Goal: Task Accomplishment & Management: Use online tool/utility

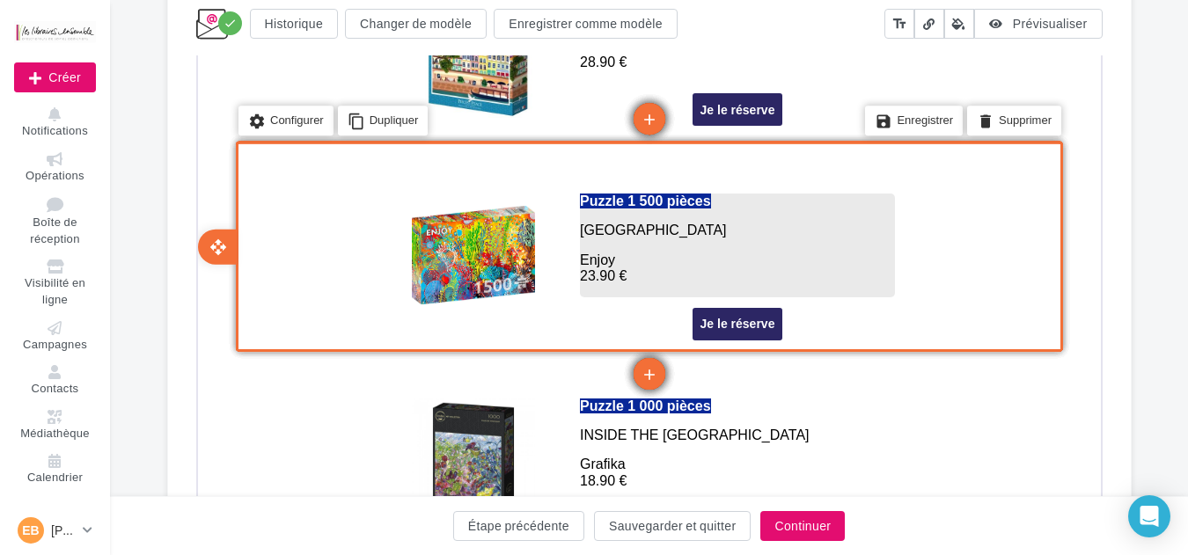
click at [609, 224] on span "[GEOGRAPHIC_DATA]" at bounding box center [650, 228] width 147 height 15
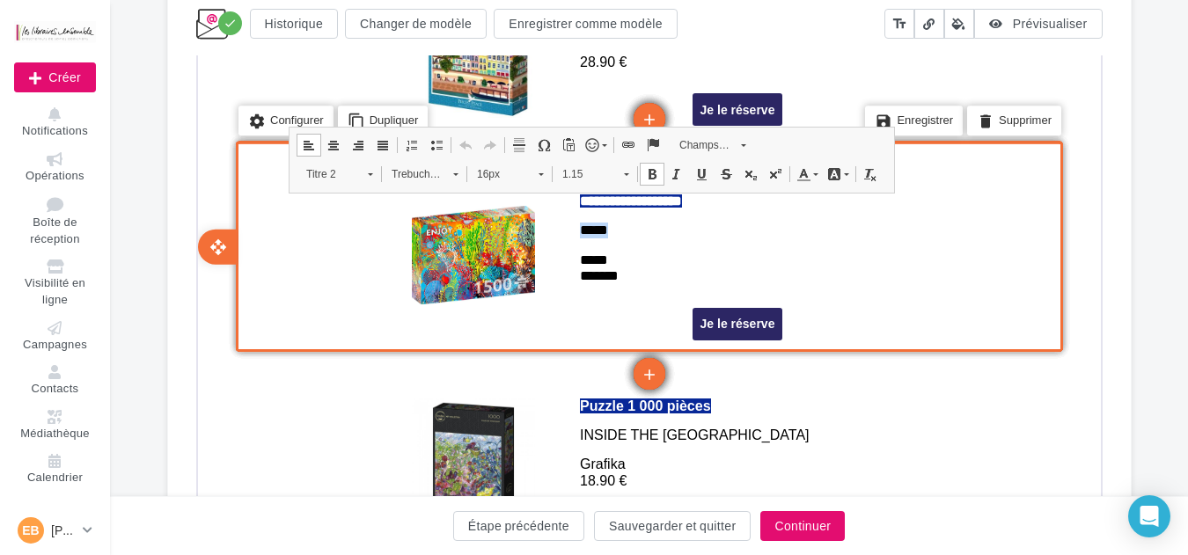
drag, startPoint x: 621, startPoint y: 231, endPoint x: 569, endPoint y: 229, distance: 52.0
click at [569, 229] on td "**********" at bounding box center [735, 237] width 334 height 137
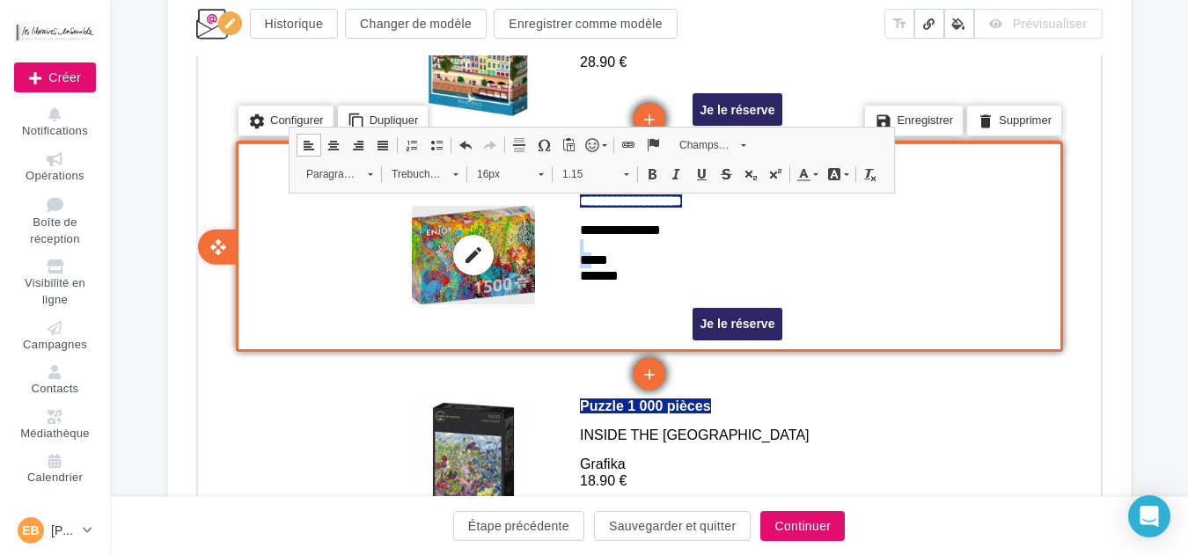
drag, startPoint x: 684, startPoint y: 224, endPoint x: 518, endPoint y: 204, distance: 166.6
click at [525, 204] on td "**********" at bounding box center [647, 253] width 528 height 187
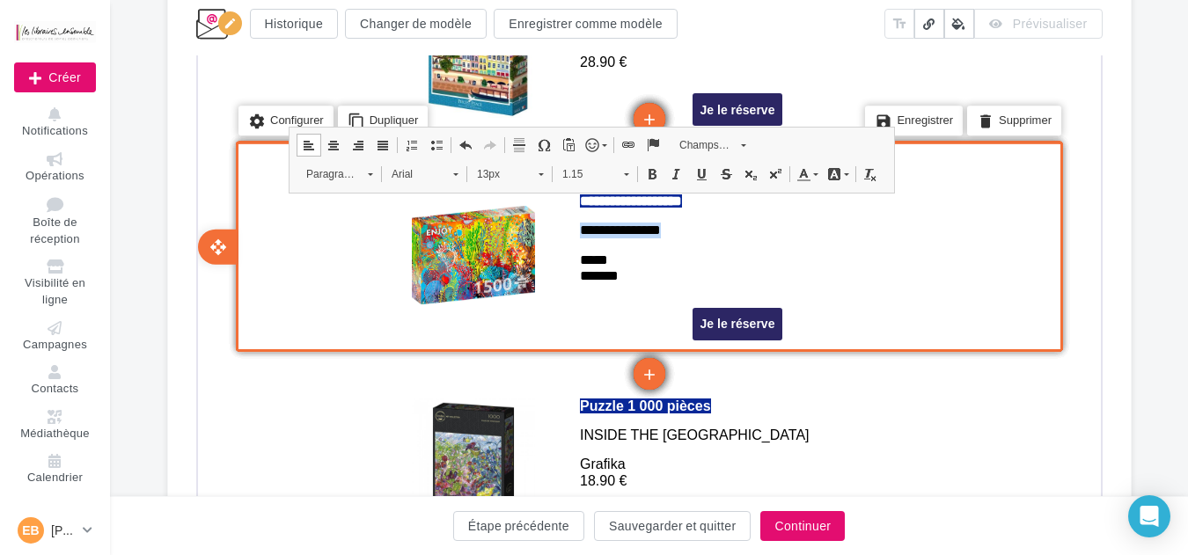
drag, startPoint x: 680, startPoint y: 227, endPoint x: 569, endPoint y: 209, distance: 112.4
click at [564, 228] on td "**********" at bounding box center [735, 253] width 352 height 187
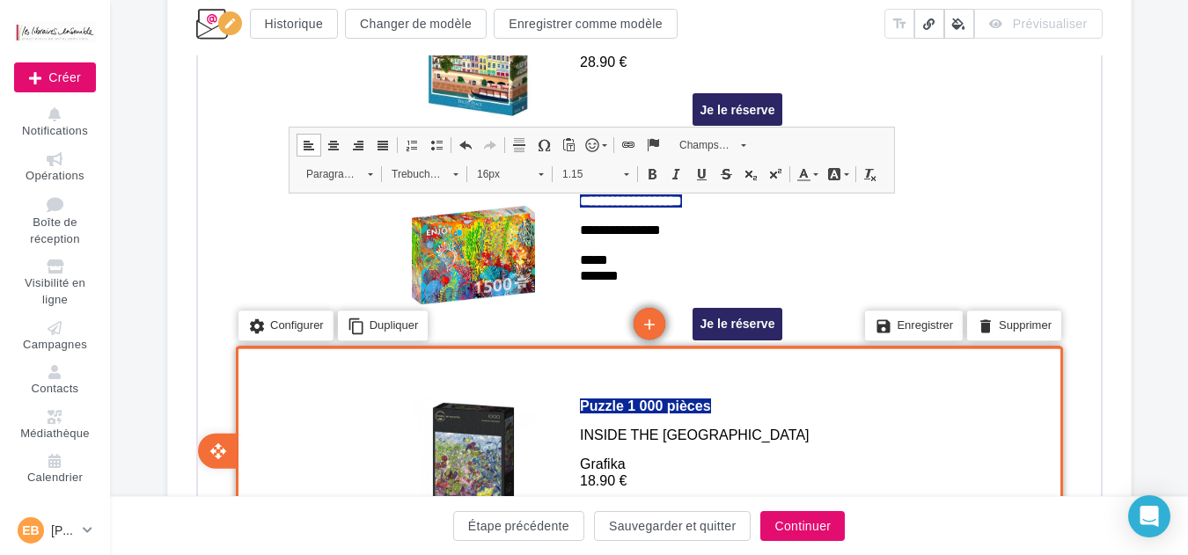
click at [958, 417] on div "settings Configurer content_copy Dupliquer add add save Enregistrer delete Supp…" at bounding box center [646, 449] width 827 height 211
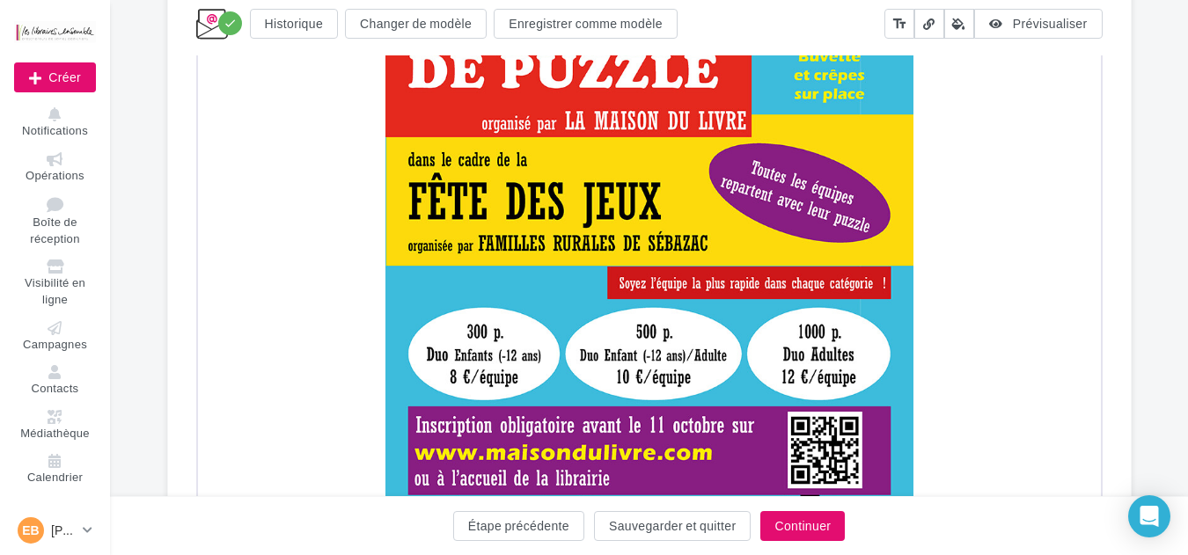
scroll to position [877, 0]
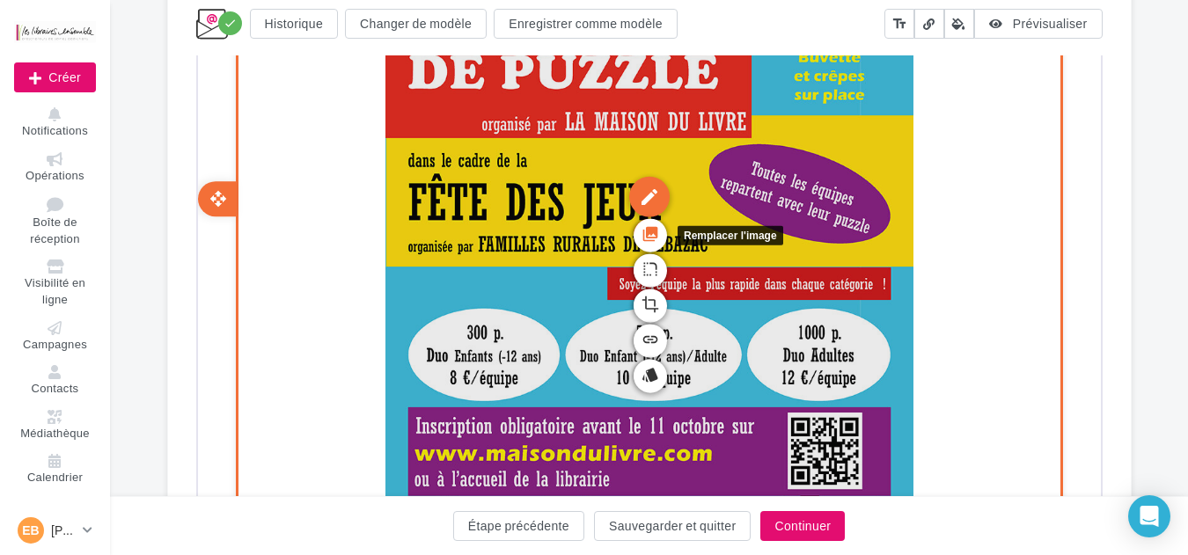
click at [647, 231] on icon "photo_library" at bounding box center [648, 232] width 18 height 30
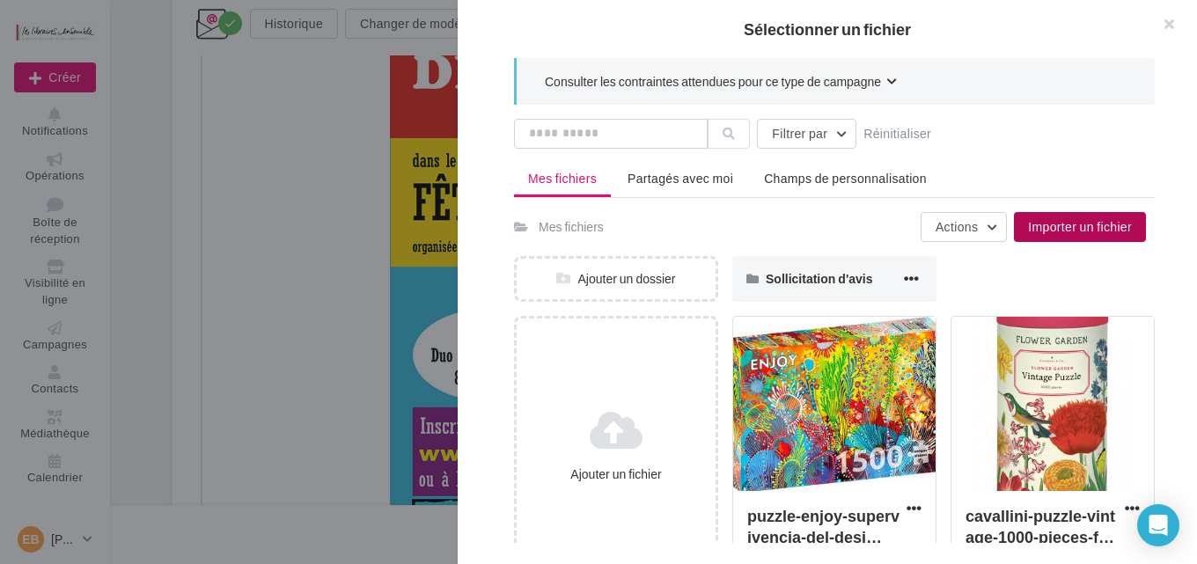
click at [1079, 231] on span "Importer un fichier" at bounding box center [1080, 226] width 104 height 15
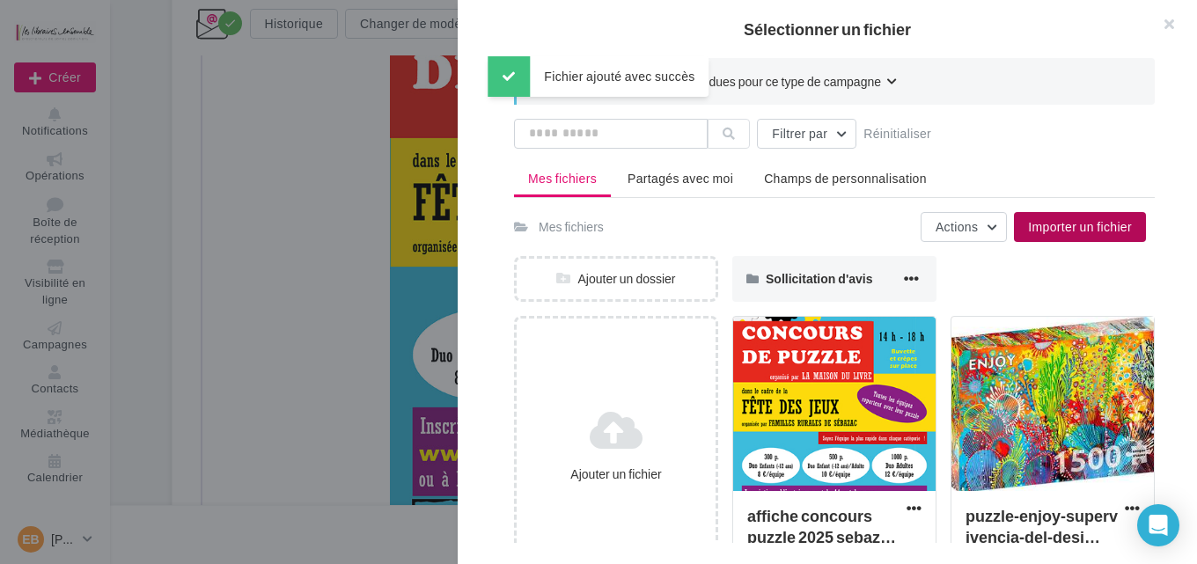
click at [855, 411] on div at bounding box center [834, 405] width 202 height 176
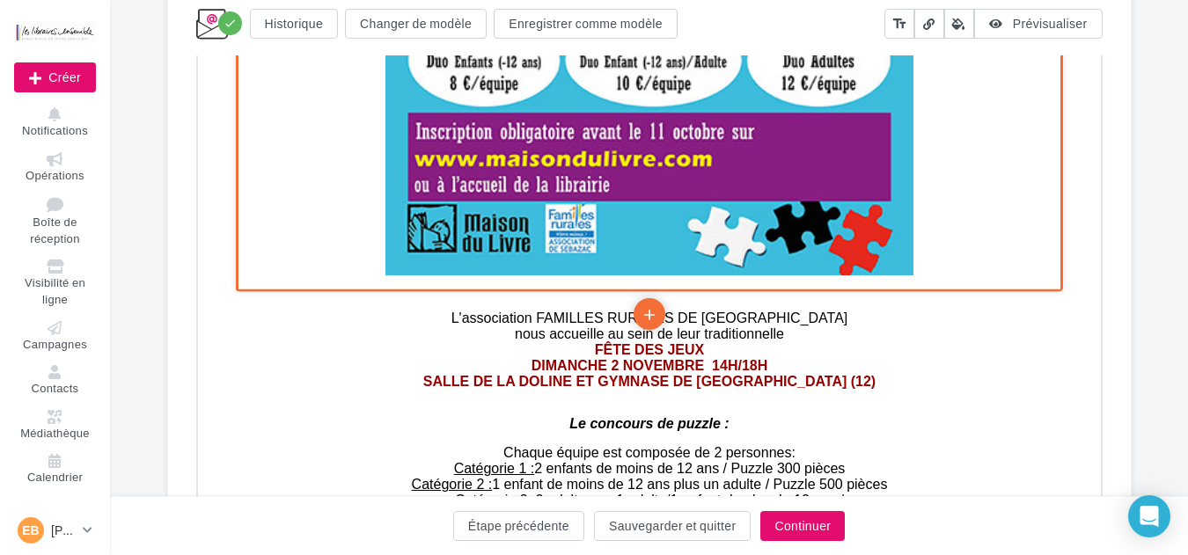
scroll to position [1229, 0]
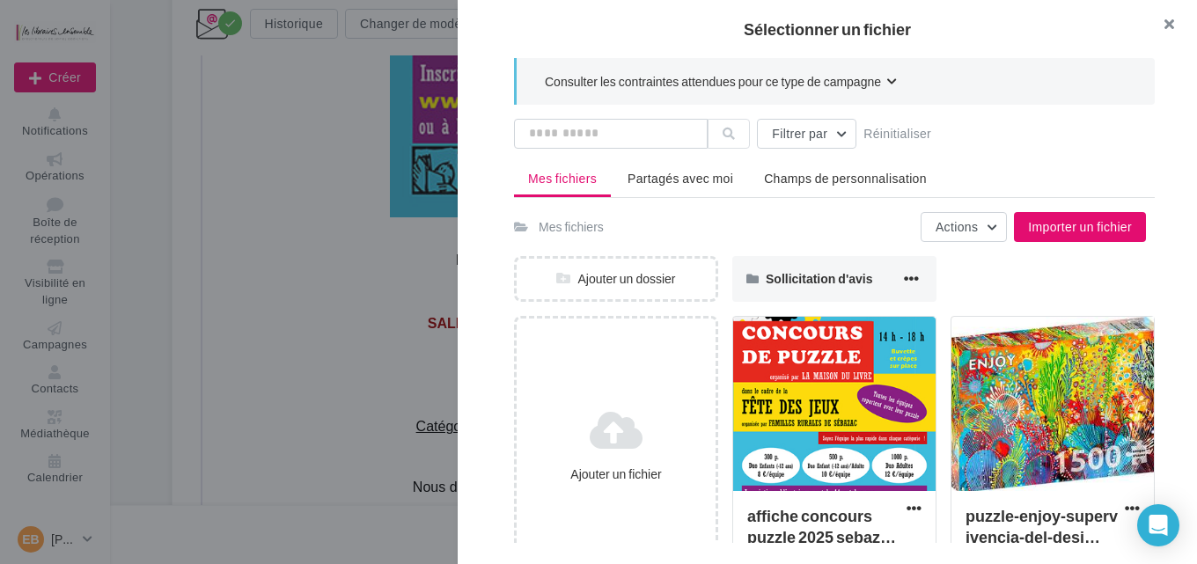
click at [1170, 19] on button "button" at bounding box center [1162, 26] width 70 height 53
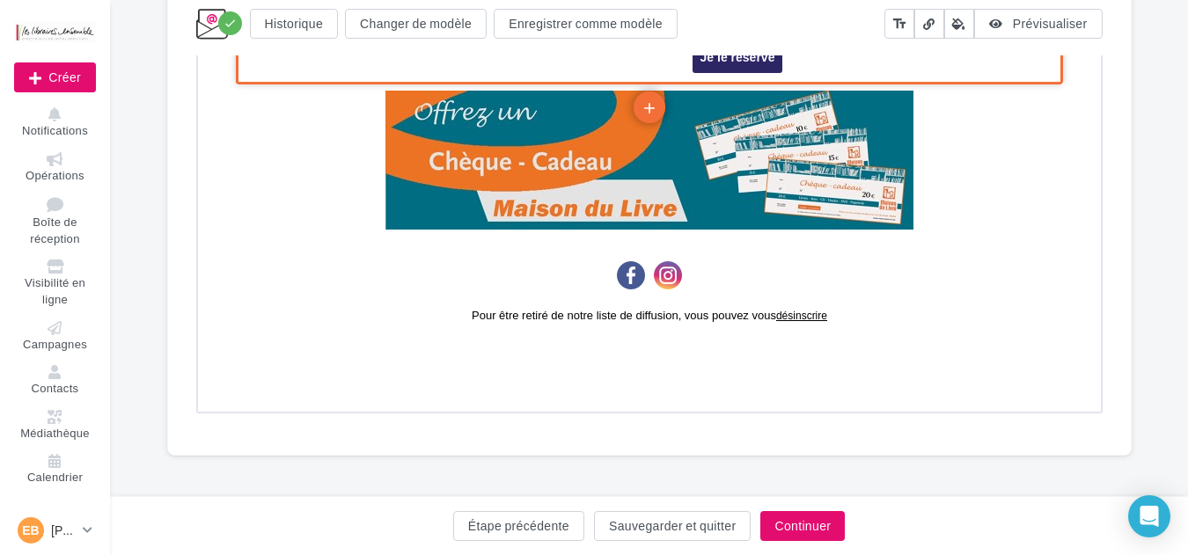
scroll to position [6195, 0]
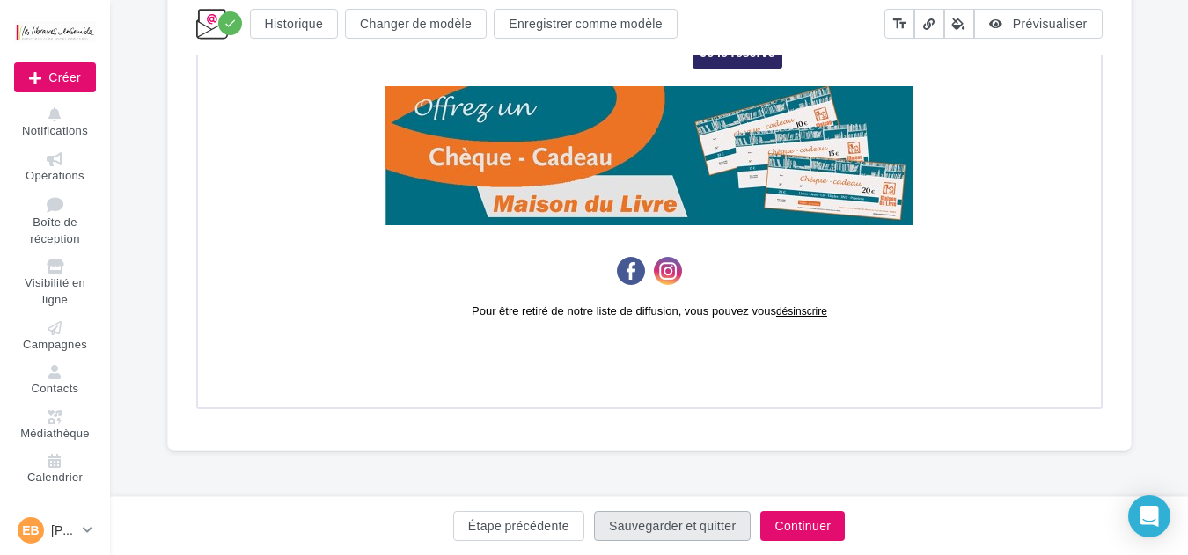
click at [661, 526] on button "Sauvegarder et quitter" at bounding box center [672, 526] width 157 height 30
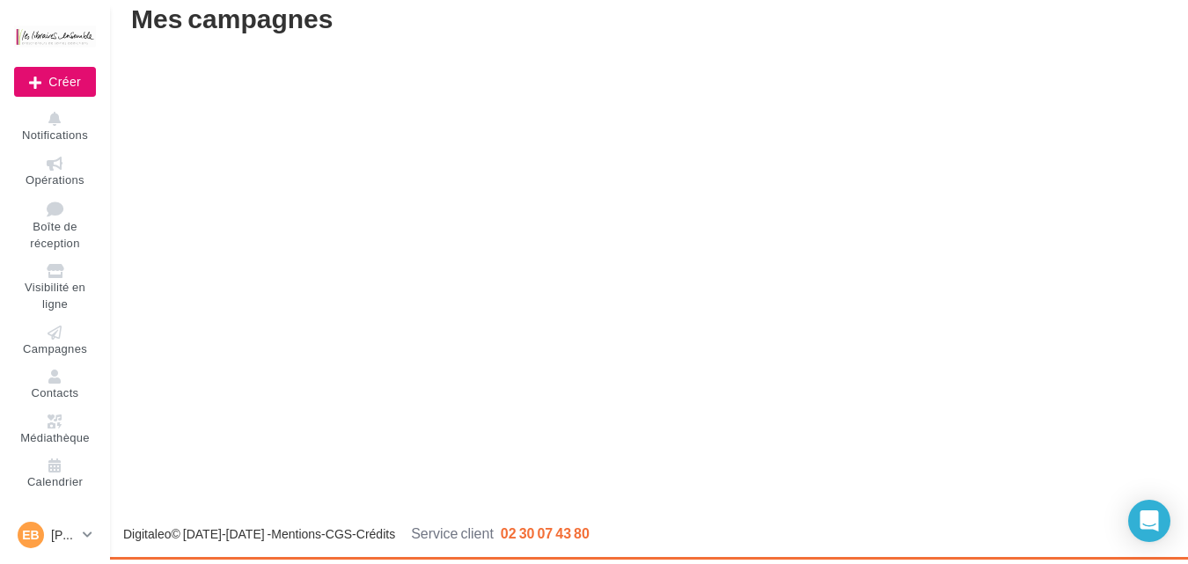
scroll to position [28, 0]
